Goal: Task Accomplishment & Management: Complete application form

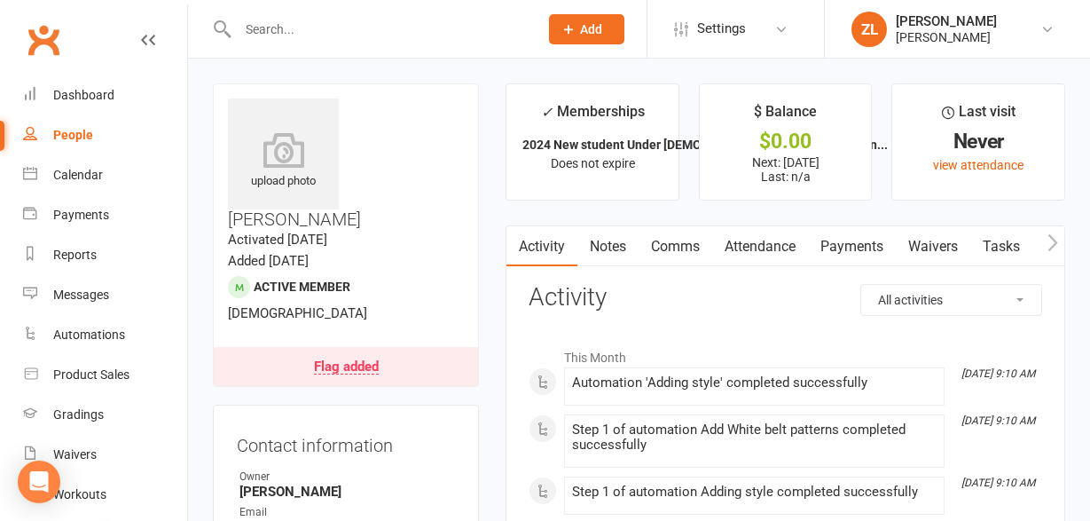
scroll to position [458, 0]
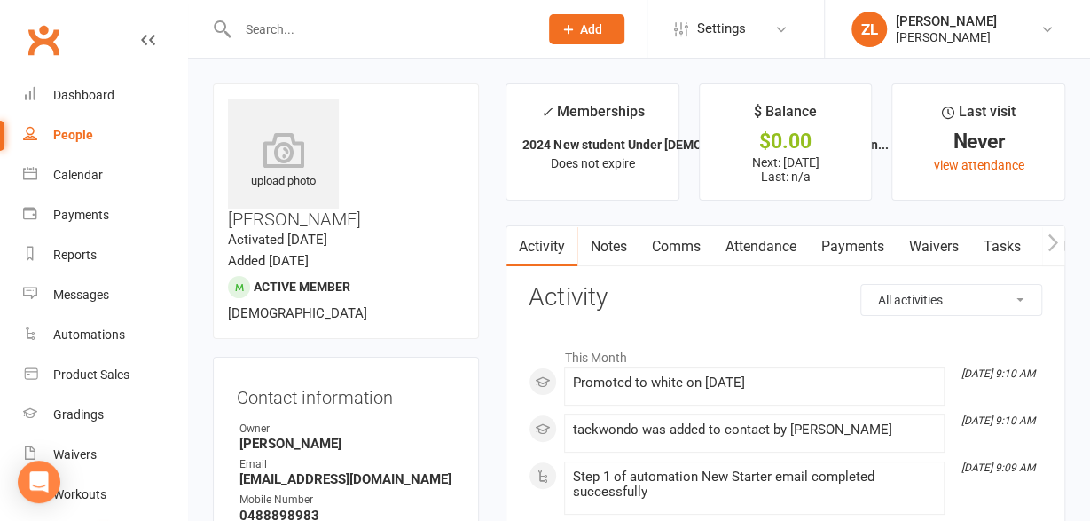
scroll to position [154, 0]
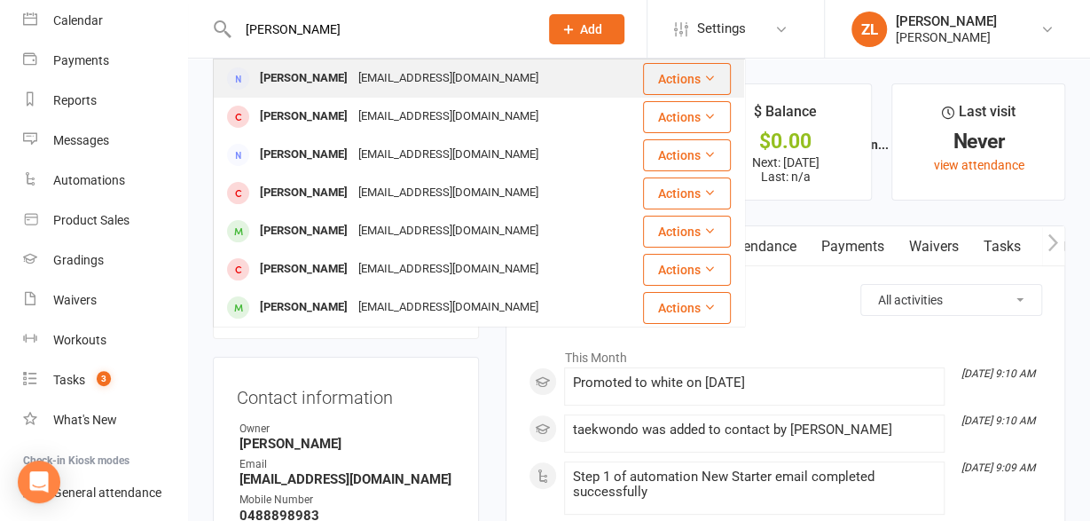
type input "[PERSON_NAME]"
click at [353, 79] on div "[EMAIL_ADDRESS][DOMAIN_NAME]" at bounding box center [448, 79] width 191 height 26
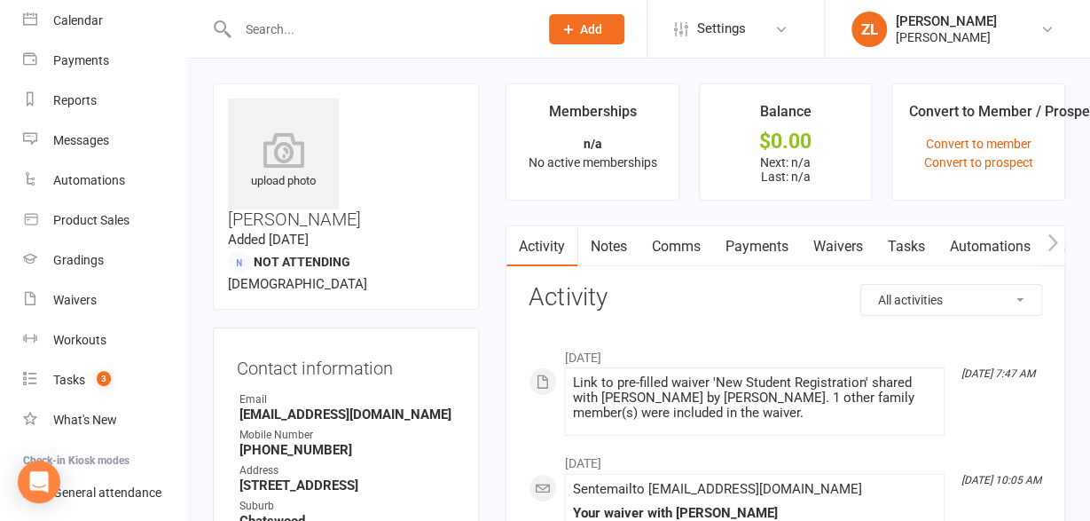
click at [838, 249] on link "Waivers" at bounding box center [837, 246] width 75 height 41
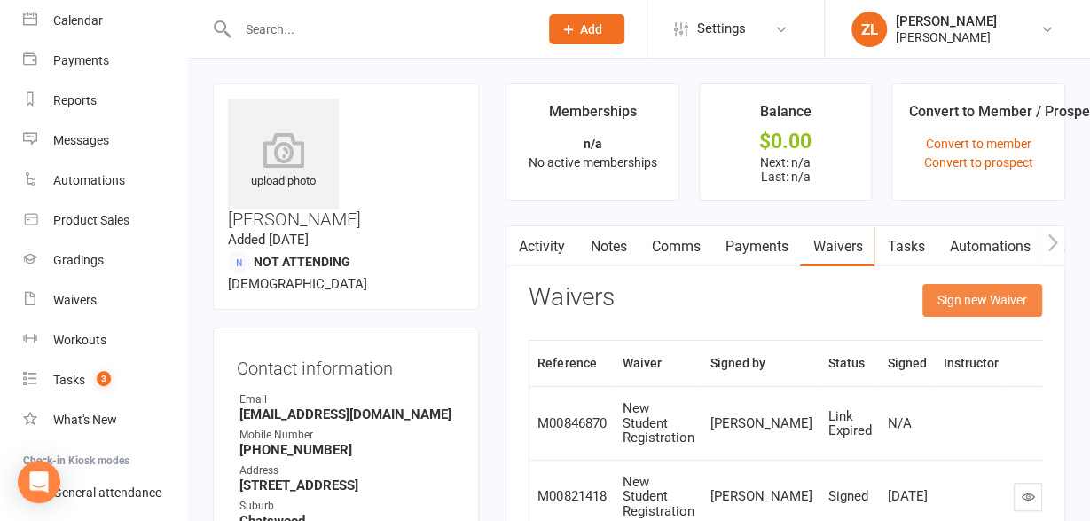
click at [995, 304] on button "Sign new Waiver" at bounding box center [983, 300] width 120 height 32
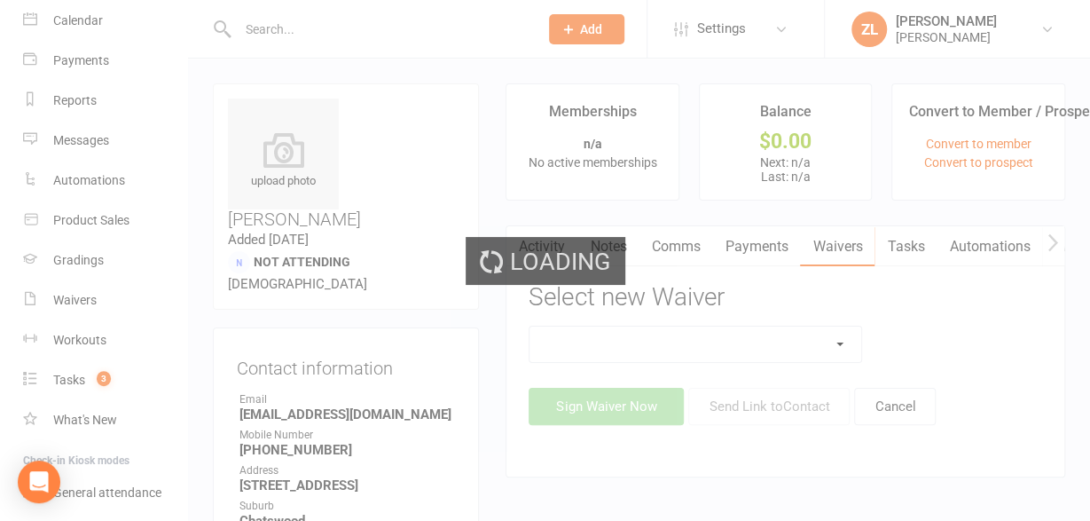
scroll to position [154, 0]
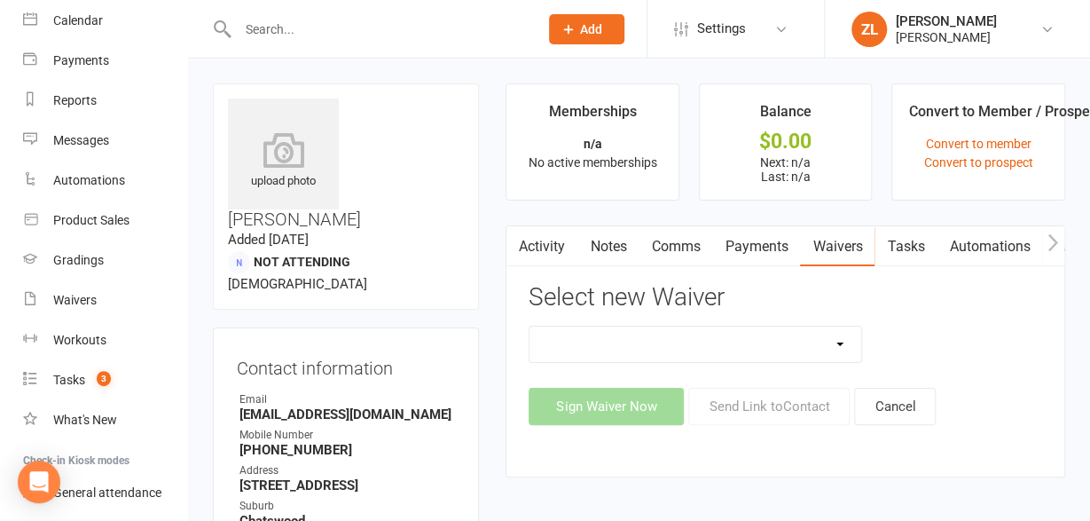
click at [530, 326] on select "Affiliate Club Member Or Instructor Registration Corporate Class Waiver Credit …" at bounding box center [696, 343] width 332 height 35
select select "5035"
click option "Credit Card Update" at bounding box center [0, 0] width 0 height 0
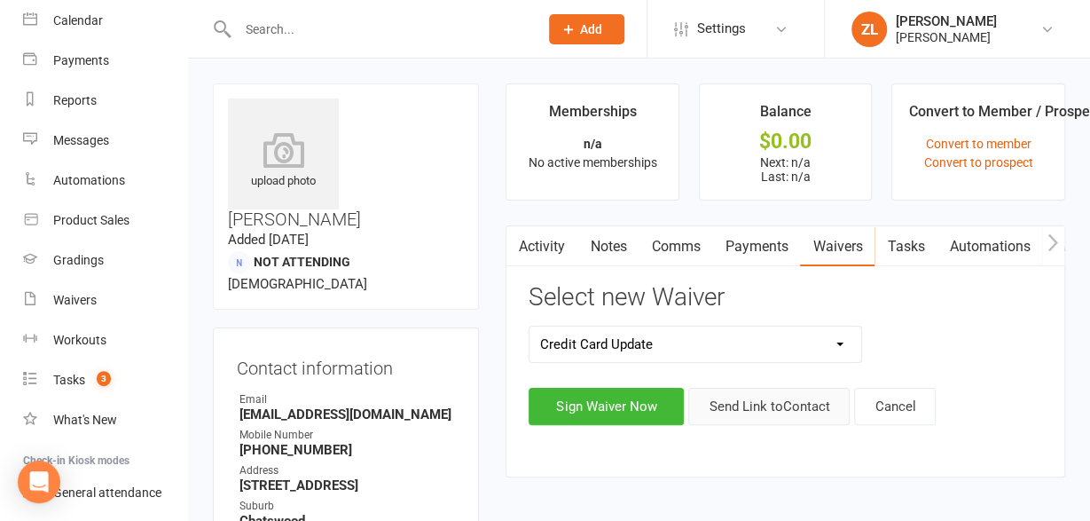
click at [756, 404] on button "Send Link to Contact" at bounding box center [768, 406] width 161 height 37
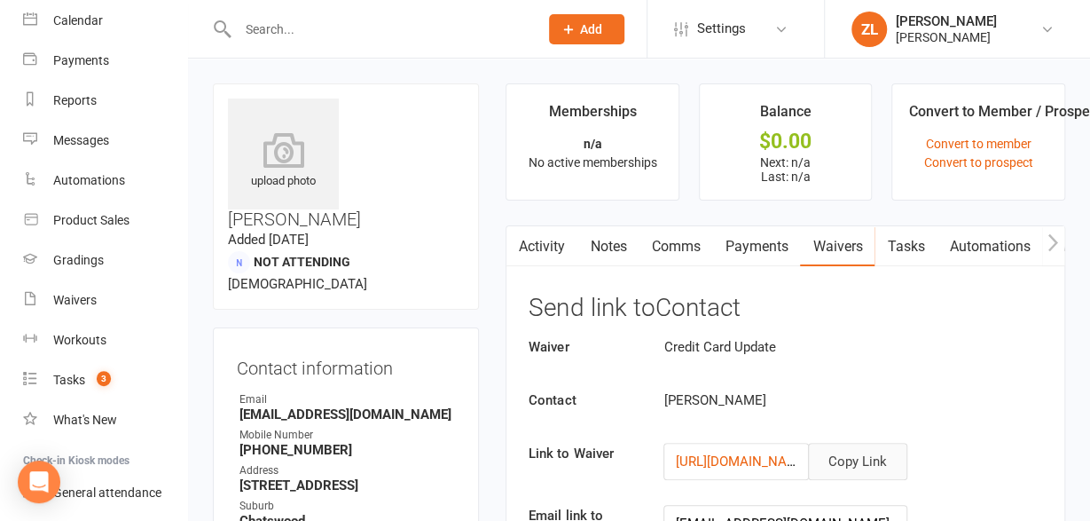
click at [878, 456] on button "Copy Link" at bounding box center [857, 461] width 99 height 37
click at [66, 56] on div "Payments" at bounding box center [81, 60] width 56 height 14
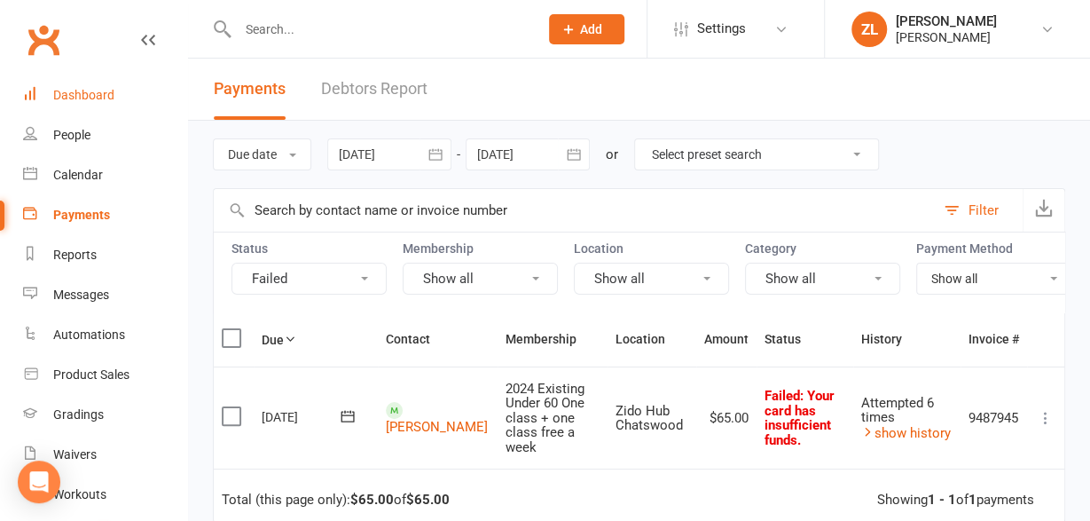
click at [86, 96] on div "Dashboard" at bounding box center [83, 95] width 61 height 14
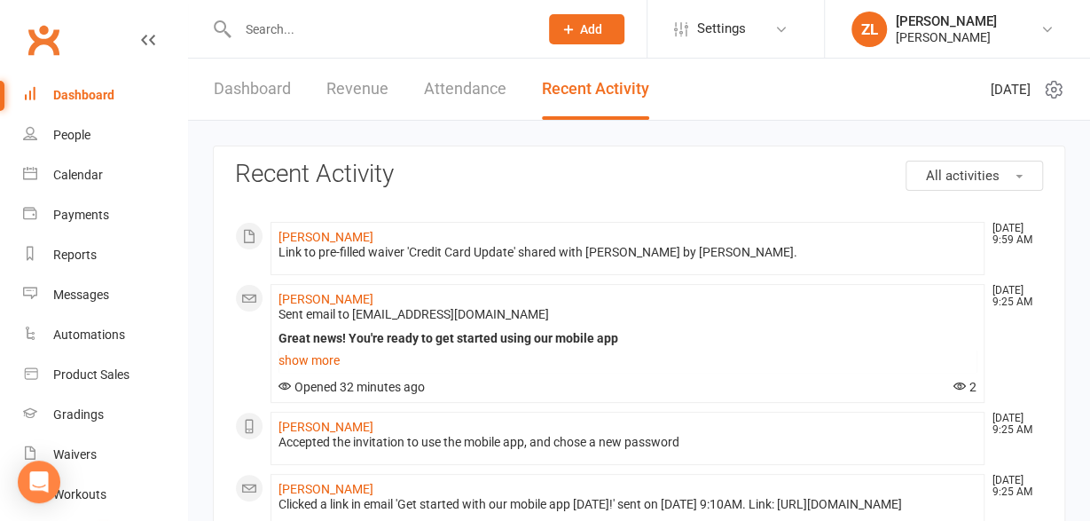
click at [241, 101] on link "Dashboard" at bounding box center [252, 89] width 77 height 61
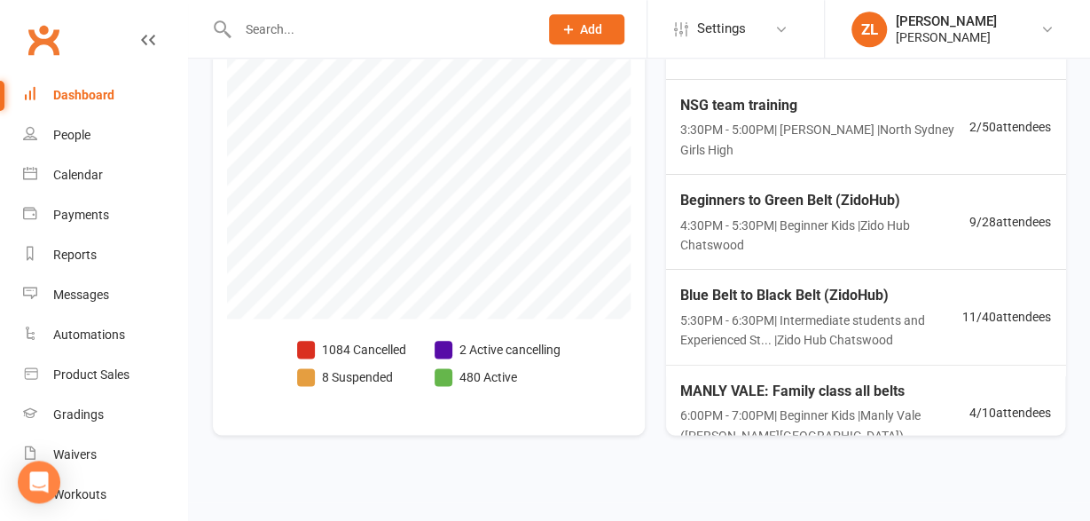
scroll to position [882, 0]
